Goal: Answer question/provide support: Answer question/provide support

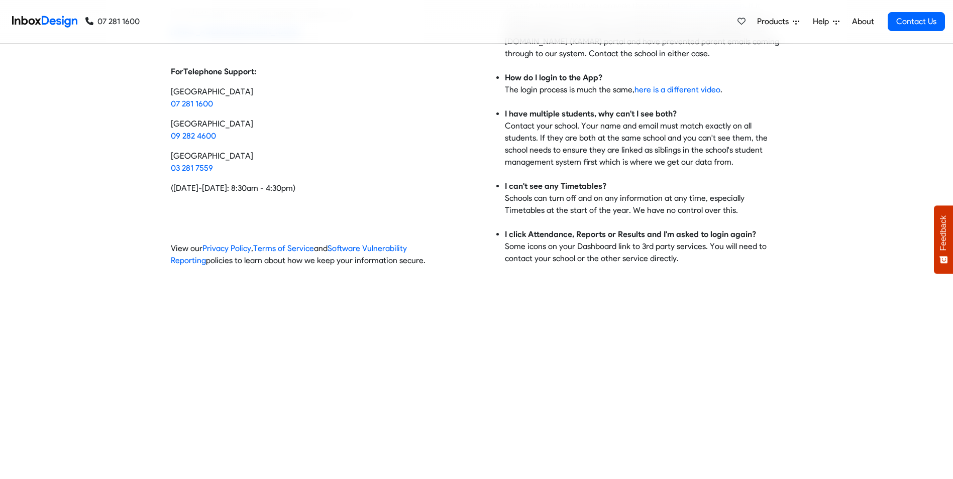
scroll to position [50, 0]
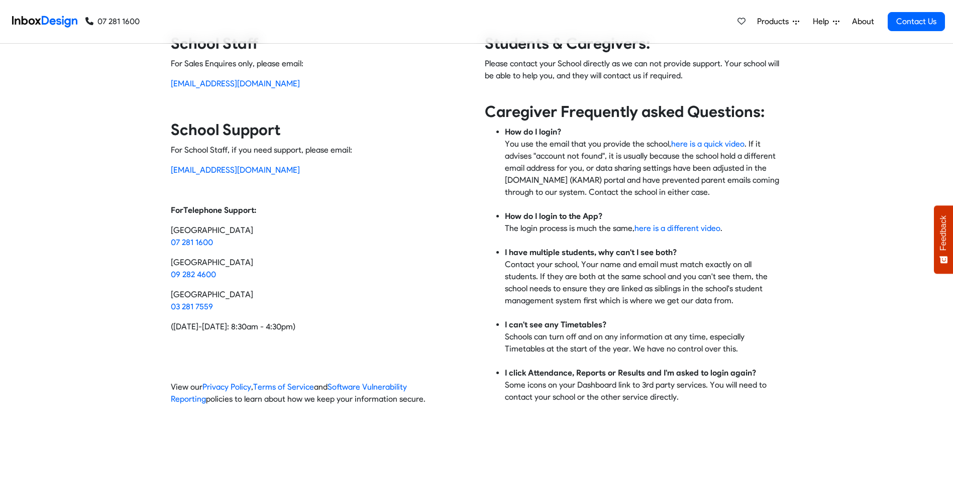
click at [940, 238] on span "Feedback" at bounding box center [943, 233] width 9 height 35
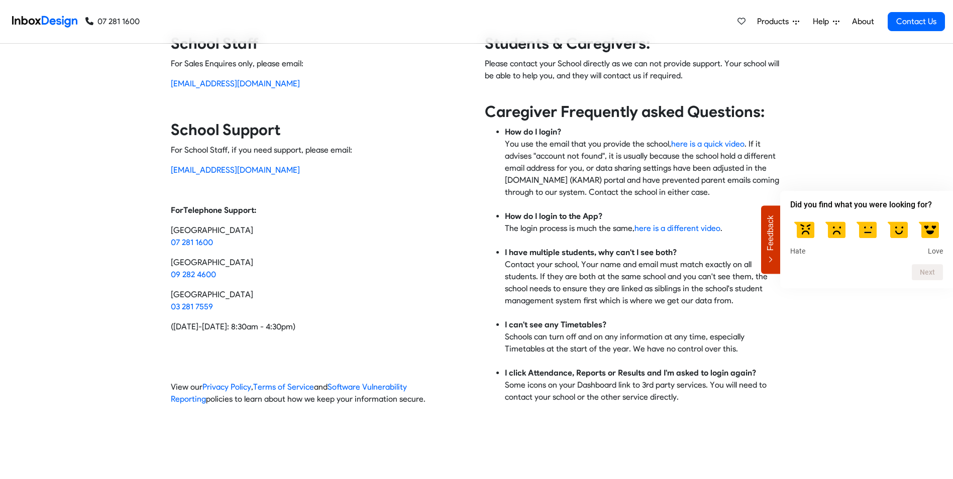
click at [872, 123] on div "Contact Inbox Design School Staff For Sales Enquires only, please email: [EMAIL…" at bounding box center [476, 224] width 953 height 380
click at [793, 21] on span "Help" at bounding box center [775, 22] width 36 height 12
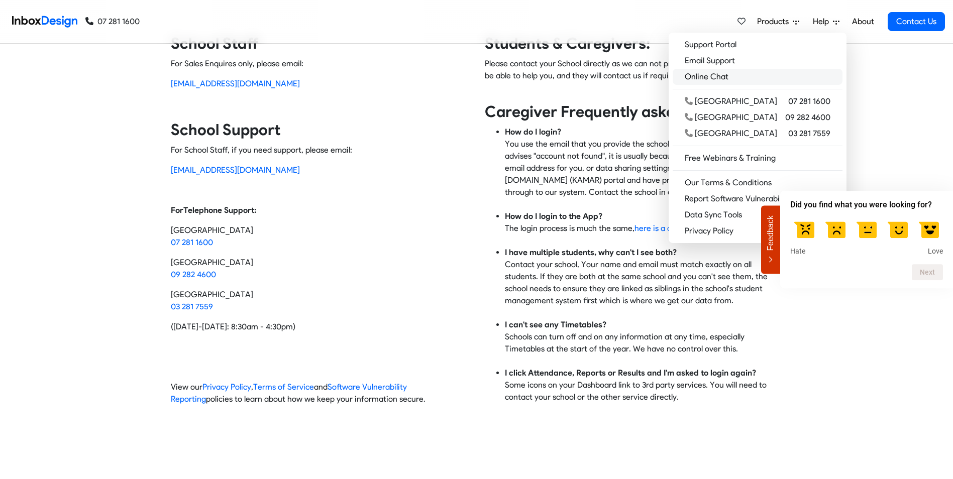
click at [748, 78] on link "Online Chat" at bounding box center [758, 77] width 170 height 16
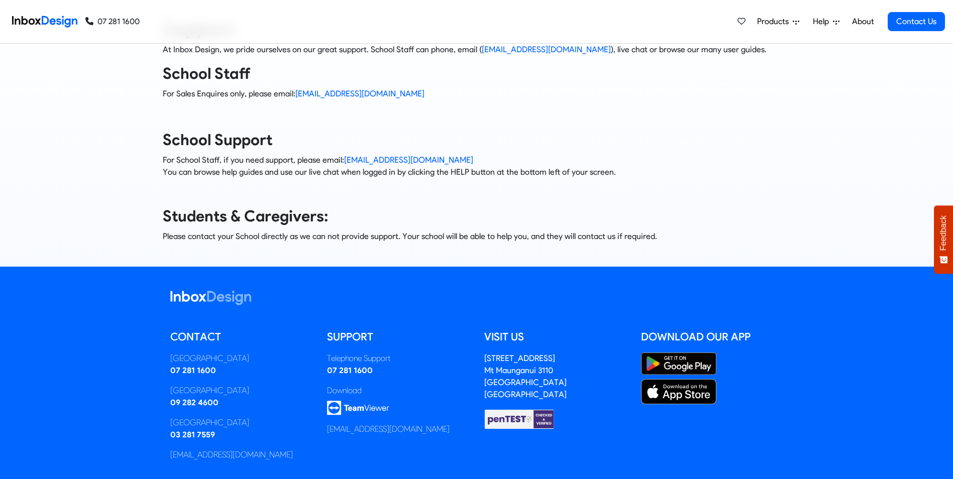
scroll to position [97, 0]
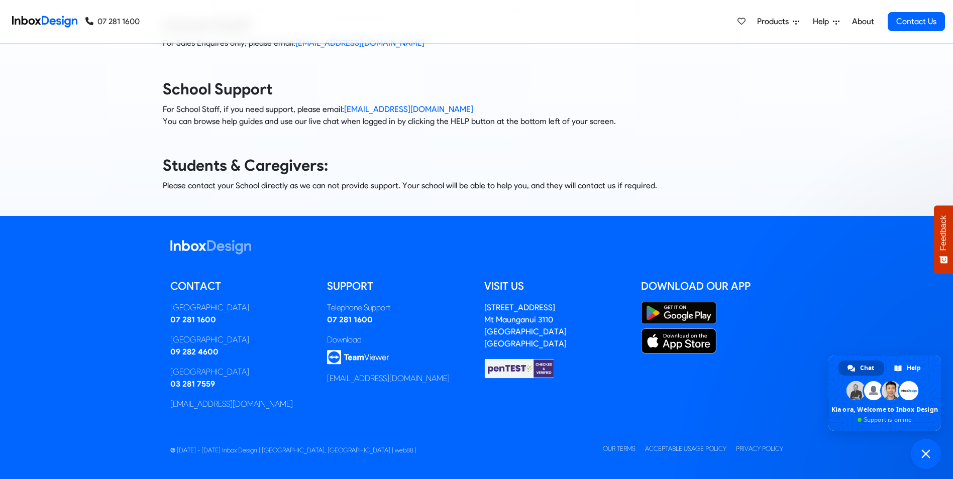
type textarea "Good morning, student 22044 is unable to log in to SchoolBridge. Error: No acco…"
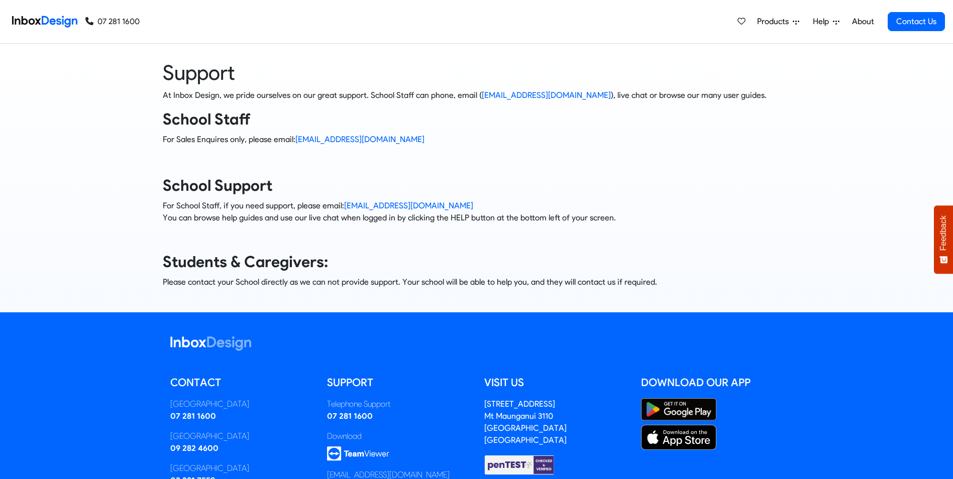
click at [942, 227] on span "Feedback" at bounding box center [943, 233] width 9 height 35
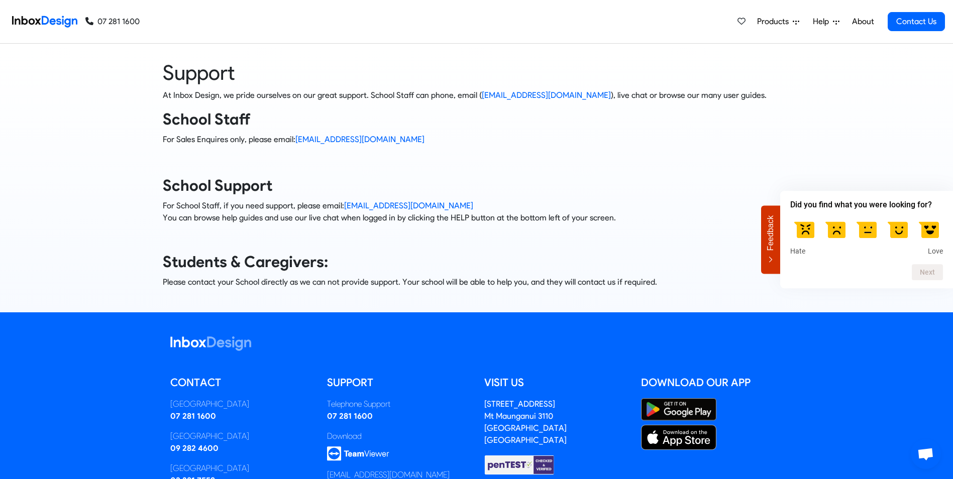
click at [864, 24] on link "About" at bounding box center [863, 22] width 28 height 20
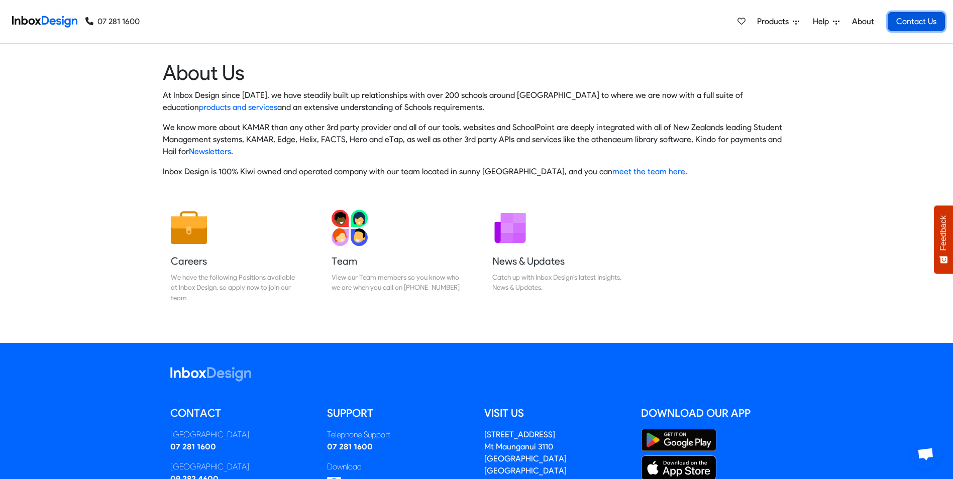
click at [914, 23] on link "Contact Us" at bounding box center [916, 21] width 57 height 19
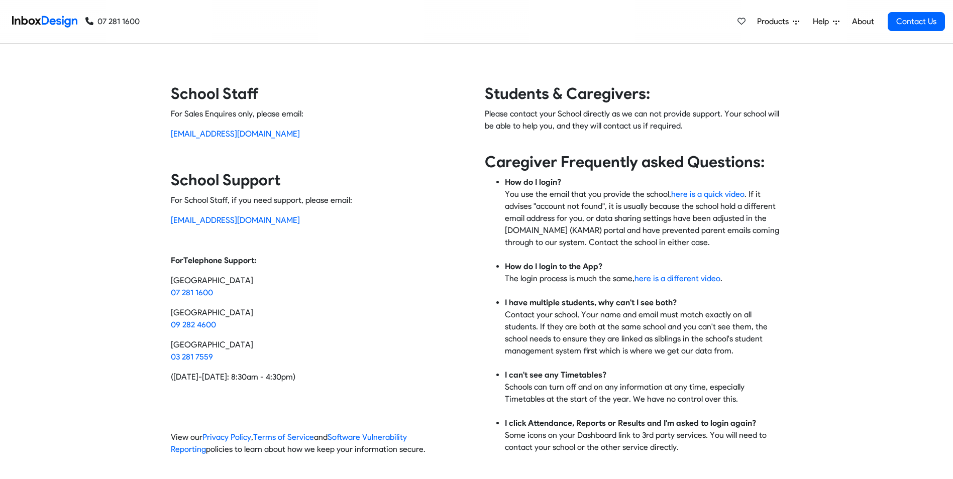
scroll to position [553, 0]
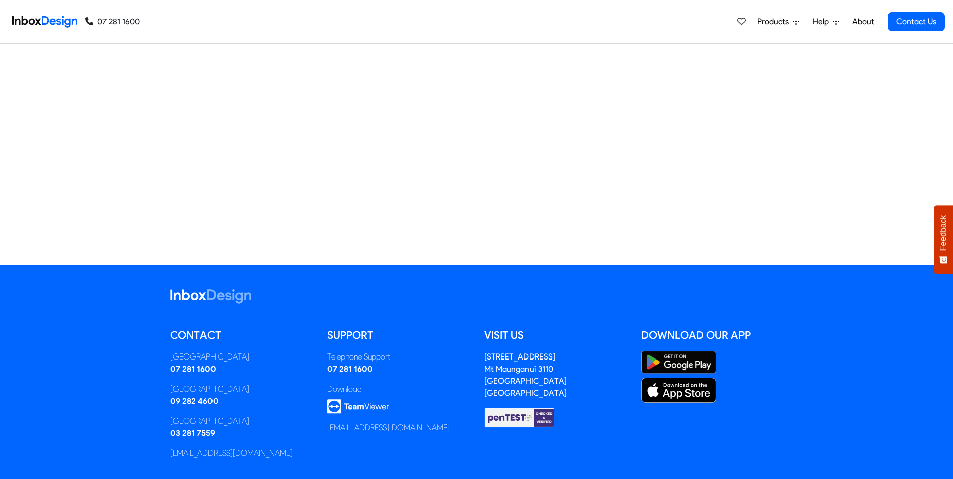
click at [944, 254] on button "Feedback" at bounding box center [943, 239] width 19 height 68
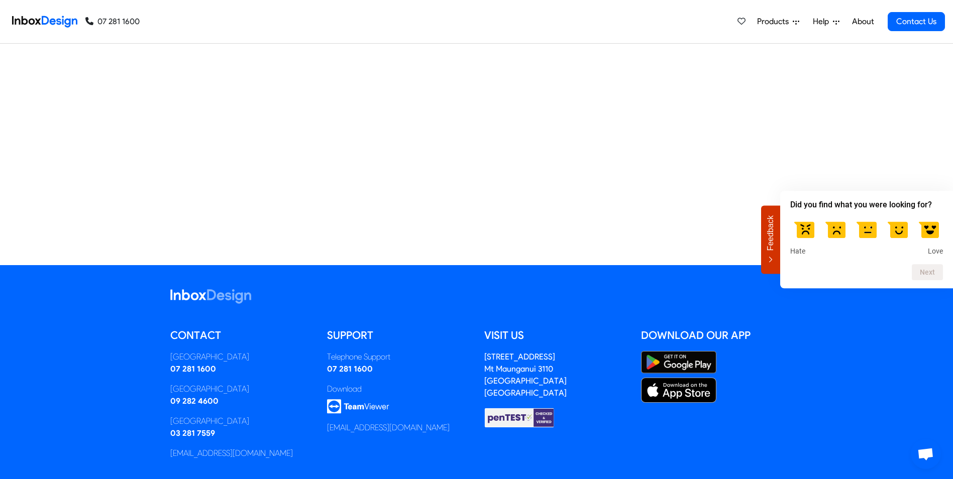
click at [869, 235] on label at bounding box center [867, 229] width 28 height 28
click at [867, 215] on input "3" at bounding box center [867, 215] width 0 height 0
click at [928, 271] on button "Next" at bounding box center [927, 272] width 31 height 16
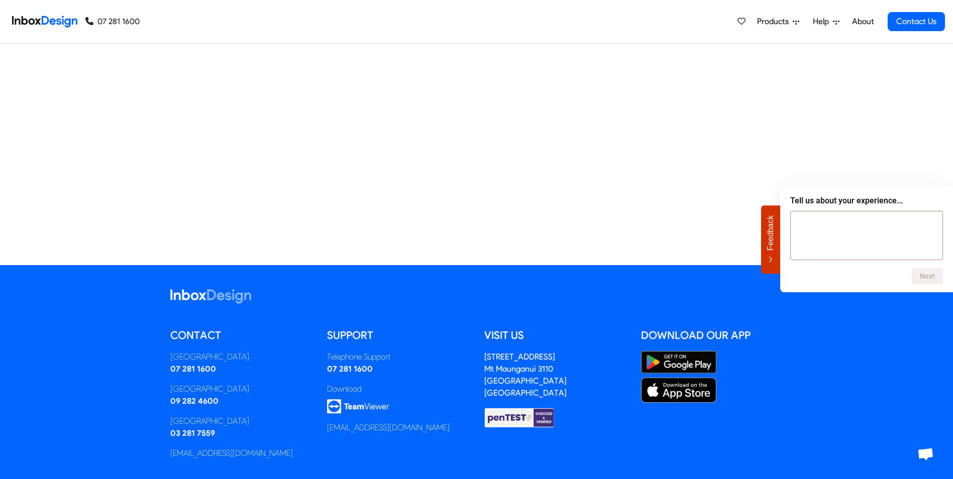
click at [773, 259] on icon "Feedback - Hide survey" at bounding box center [771, 260] width 6 height 7
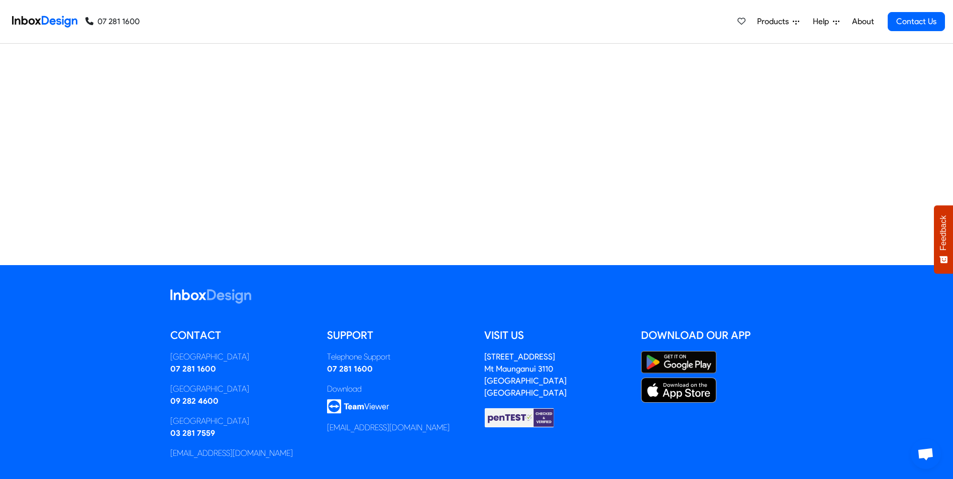
click at [927, 446] on span "Open chat" at bounding box center [926, 454] width 30 height 30
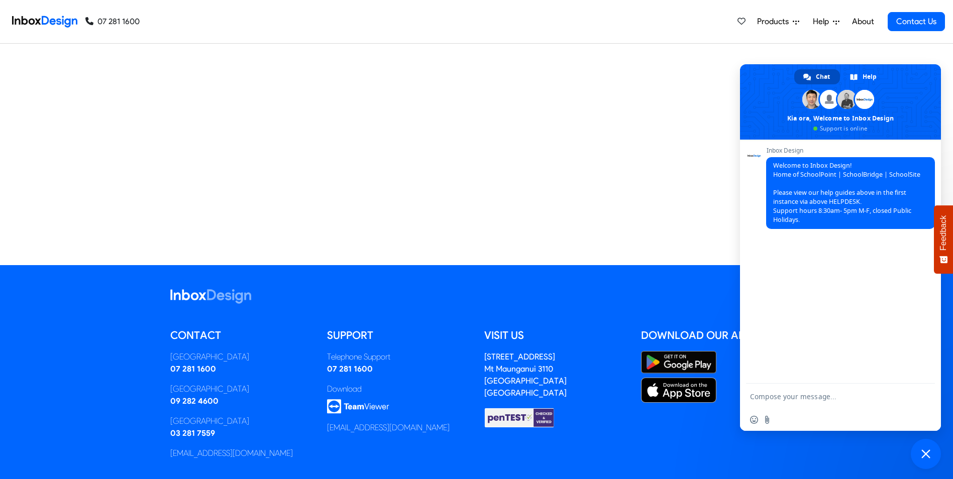
click at [782, 396] on textarea "Compose your message..." at bounding box center [830, 396] width 161 height 25
click at [774, 394] on textarea "Compose your message..." at bounding box center [830, 396] width 161 height 25
click at [798, 396] on textarea "Compose your message..." at bounding box center [830, 396] width 161 height 25
paste textarea "Good morning, student 22044 is unable to log in to SchoolBridge as the account …"
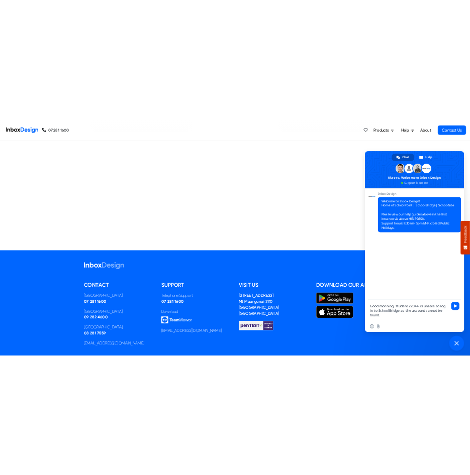
scroll to position [0, 0]
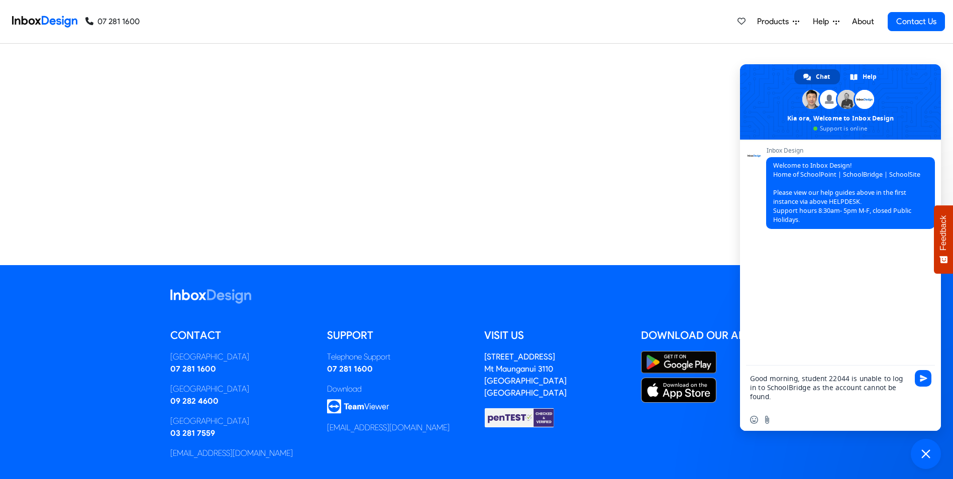
drag, startPoint x: 803, startPoint y: 389, endPoint x: 827, endPoint y: 388, distance: 24.7
click at [827, 388] on textarea "Good morning, student 22044 is unable to log in to SchoolBridge as the account …" at bounding box center [830, 387] width 161 height 43
click at [840, 390] on textarea "Good morning, student 22044 is unable to log in to SchoolBridge, account cannot…" at bounding box center [830, 387] width 161 height 43
click at [845, 388] on textarea "Good morning, student 22044 is unable to log in to SchoolBridge, account cannot…" at bounding box center [830, 387] width 161 height 43
click at [891, 391] on textarea "Good morning, student 22044 is unable to log in to SchoolBridge, account not be…" at bounding box center [830, 387] width 161 height 43
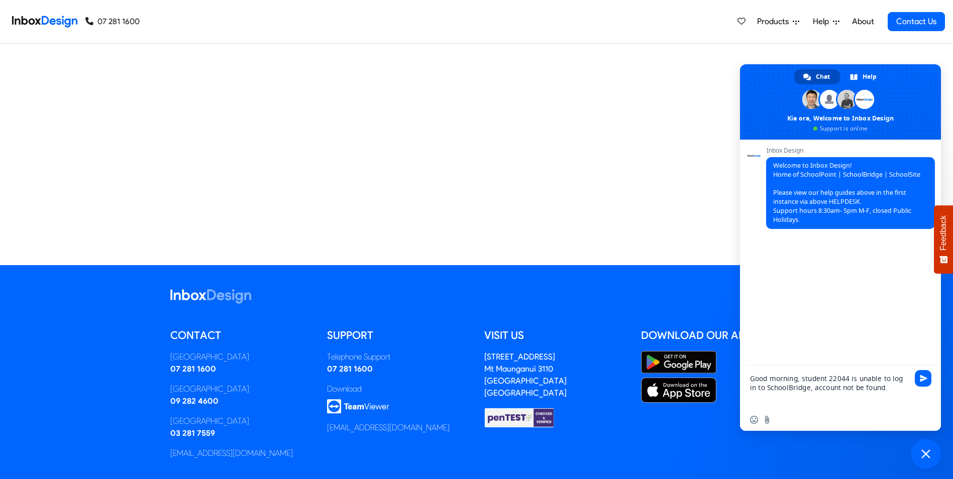
click at [806, 388] on textarea "Good morning, student 22044 is unable to log in to SchoolBridge, account not be…" at bounding box center [830, 387] width 161 height 43
drag, startPoint x: 845, startPoint y: 386, endPoint x: 865, endPoint y: 387, distance: 20.6
click at [865, 387] on textarea "Good morning, student 22044 is unable to log in to SchoolBridge. No account not…" at bounding box center [830, 387] width 161 height 43
click at [807, 387] on textarea "Good morning, student 22044 is unable to log in to SchoolBridge. No account not…" at bounding box center [830, 387] width 161 height 43
drag, startPoint x: 873, startPoint y: 389, endPoint x: 886, endPoint y: 388, distance: 13.1
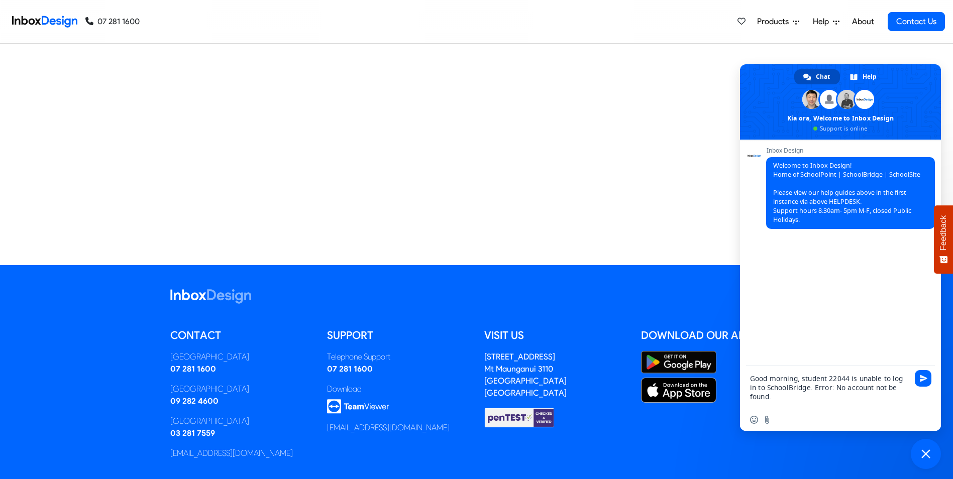
click at [886, 388] on textarea "Good morning, student 22044 is unable to log in to SchoolBridge. Error: No acco…" at bounding box center [830, 387] width 161 height 43
click at [903, 387] on textarea "Good morning, student 22044 is unable to log in to SchoolBridge. Error: No acco…" at bounding box center [830, 387] width 161 height 43
click at [899, 388] on textarea "Good morning, student 22044 is unable to log in to SchoolBridge. Error: No acco…" at bounding box center [830, 387] width 161 height 43
drag, startPoint x: 773, startPoint y: 388, endPoint x: 823, endPoint y: 398, distance: 51.2
type textarea "Good morning, student 22044 is unable to log in to SchoolBridge. Error: No acco…"
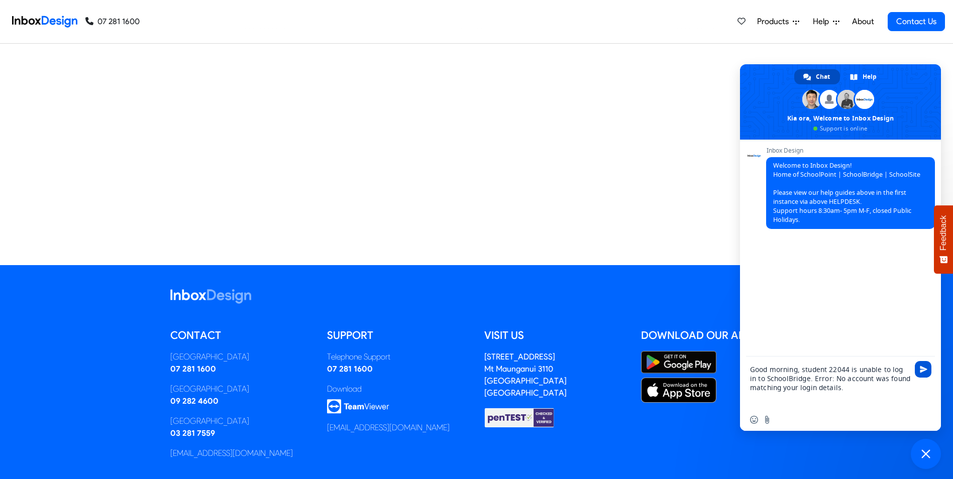
click at [925, 369] on span "Send" at bounding box center [924, 370] width 8 height 8
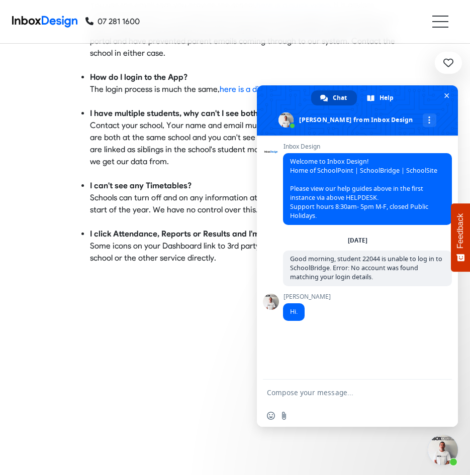
click at [337, 339] on div "Inbox Design Welcome to Inbox Design! Home of SchoolPoint | SchoolBridge | Scho…" at bounding box center [357, 258] width 201 height 244
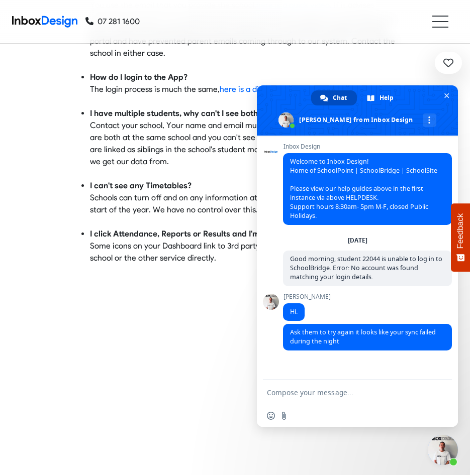
click at [347, 363] on div "Inbox Design Welcome to Inbox Design! Home of SchoolPoint | SchoolBridge | Scho…" at bounding box center [357, 258] width 201 height 244
click at [297, 394] on textarea "Compose your message..." at bounding box center [347, 392] width 161 height 25
type textarea "Thanks [PERSON_NAME]."
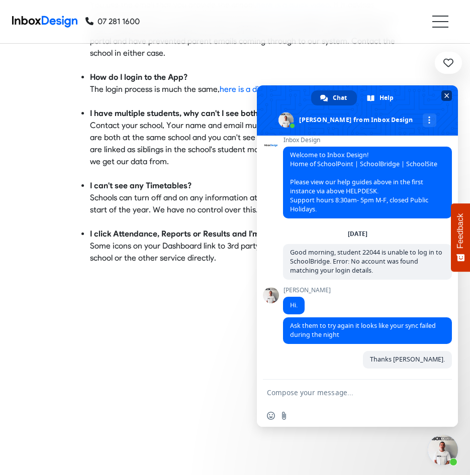
scroll to position [7, 0]
click at [447, 95] on span "Close chat" at bounding box center [446, 95] width 5 height 7
